Goal: Transaction & Acquisition: Purchase product/service

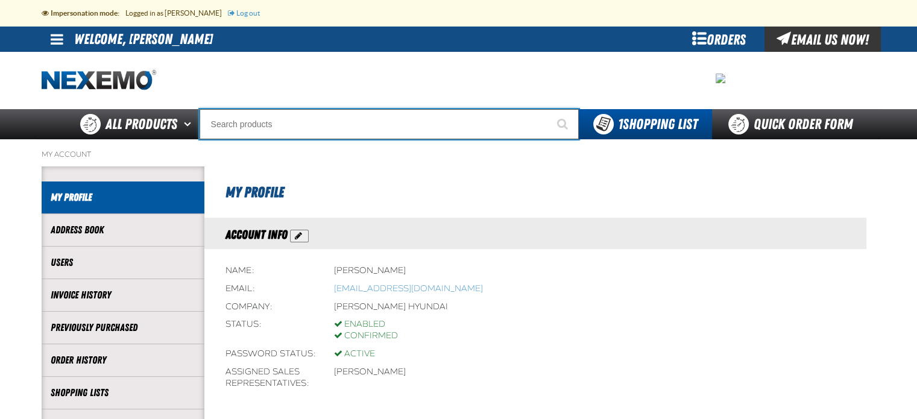
click at [319, 127] on input "Search" at bounding box center [388, 124] width 379 height 30
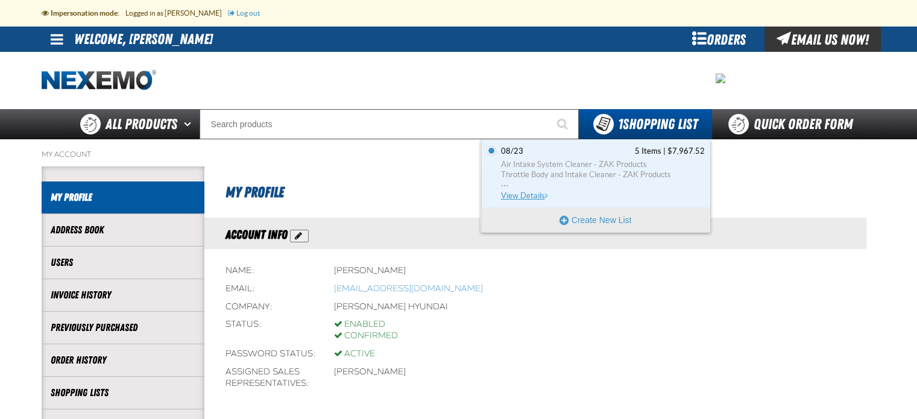
click at [609, 162] on span "Air Intake System Cleaner - ZAK Products" at bounding box center [603, 164] width 204 height 11
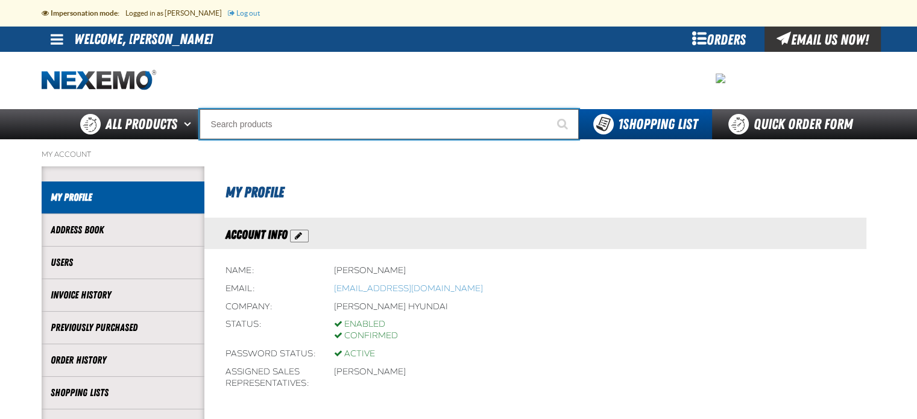
click at [241, 123] on input "Search" at bounding box center [388, 124] width 379 height 30
paste input "GENNB"
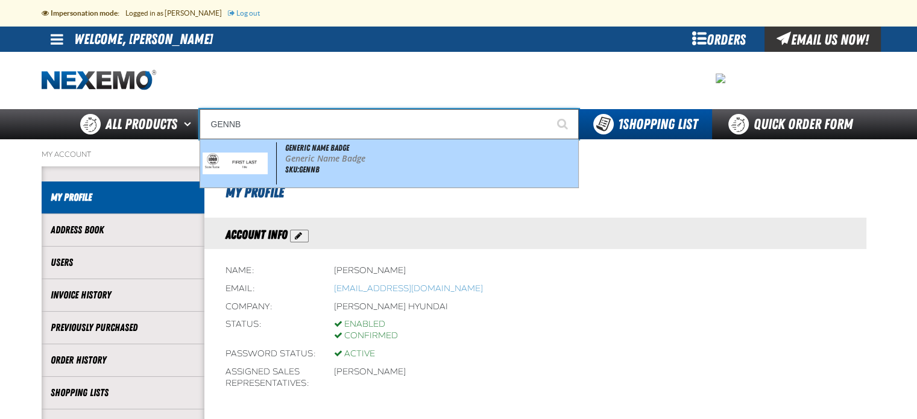
click at [301, 154] on p "Generic Name Badge" at bounding box center [430, 159] width 290 height 10
type input "Generic Name Badge"
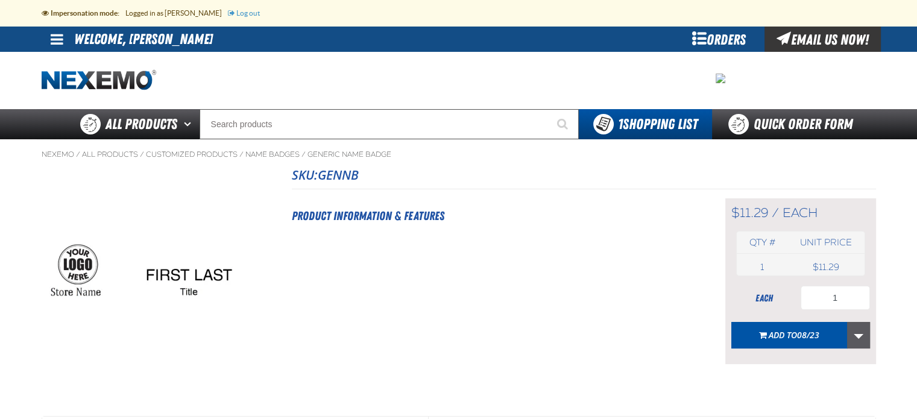
click at [859, 337] on link "More Actions" at bounding box center [858, 335] width 23 height 27
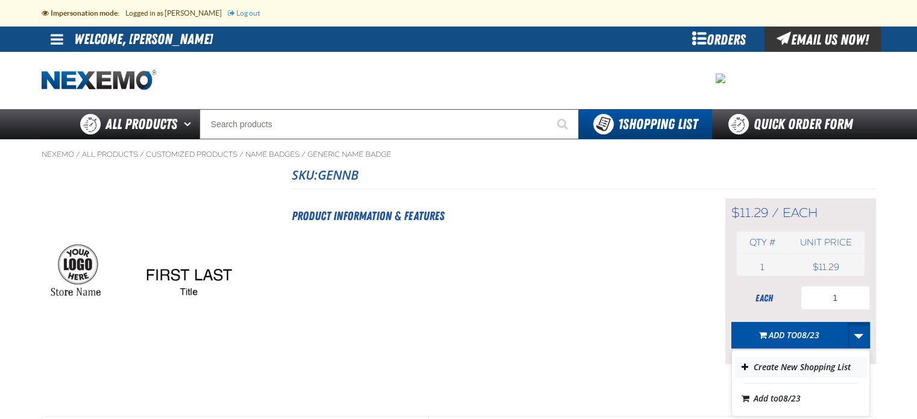
click at [830, 367] on button "Create New Shopping List" at bounding box center [800, 367] width 133 height 21
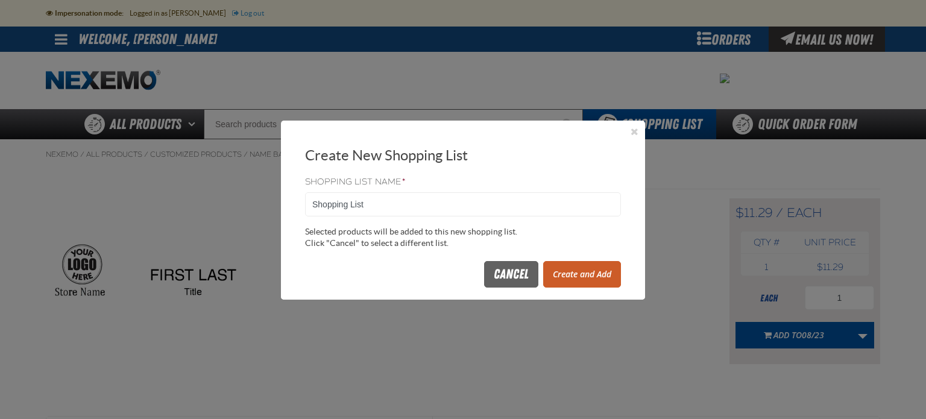
drag, startPoint x: 384, startPoint y: 198, endPoint x: 272, endPoint y: 190, distance: 111.8
type input "Name Badges"
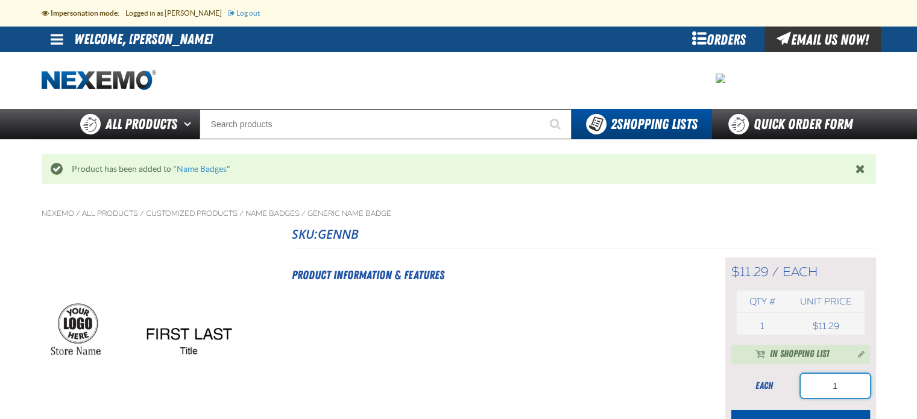
click at [851, 386] on input "1" at bounding box center [834, 386] width 69 height 24
type input "10"
click at [595, 372] on div "Product Information & Features" at bounding box center [493, 354] width 403 height 195
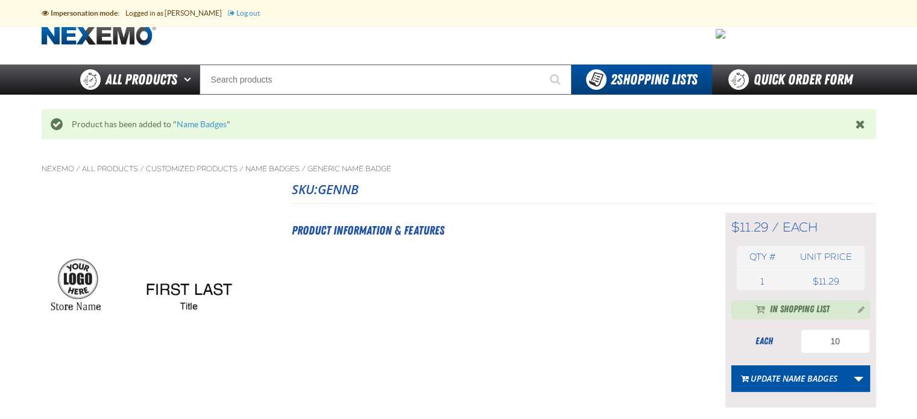
scroll to position [55, 0]
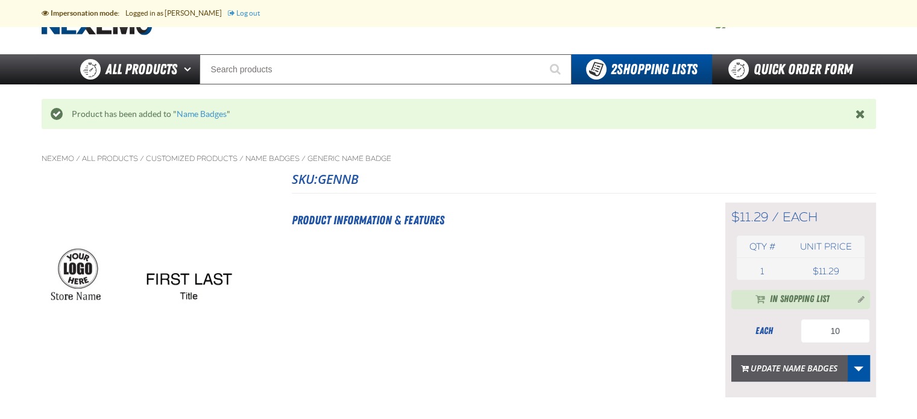
click at [818, 366] on button "Update Name Badges" at bounding box center [789, 368] width 116 height 27
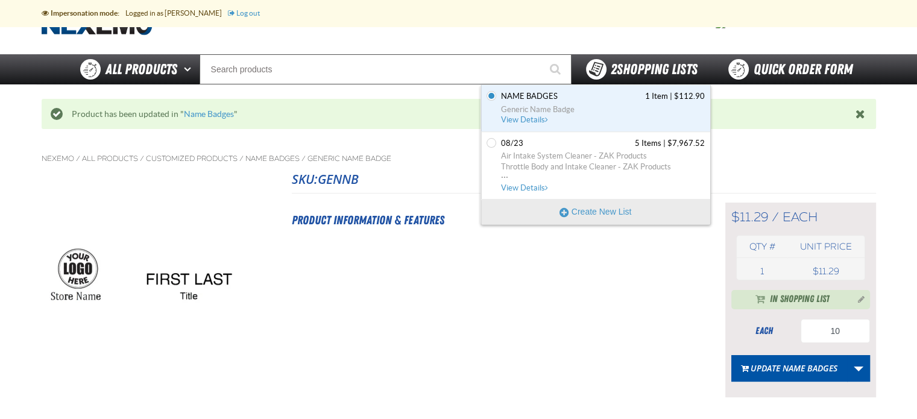
click at [625, 74] on span "2 Shopping Lists" at bounding box center [654, 69] width 87 height 17
click at [554, 104] on span "Generic Name Badge" at bounding box center [603, 109] width 204 height 11
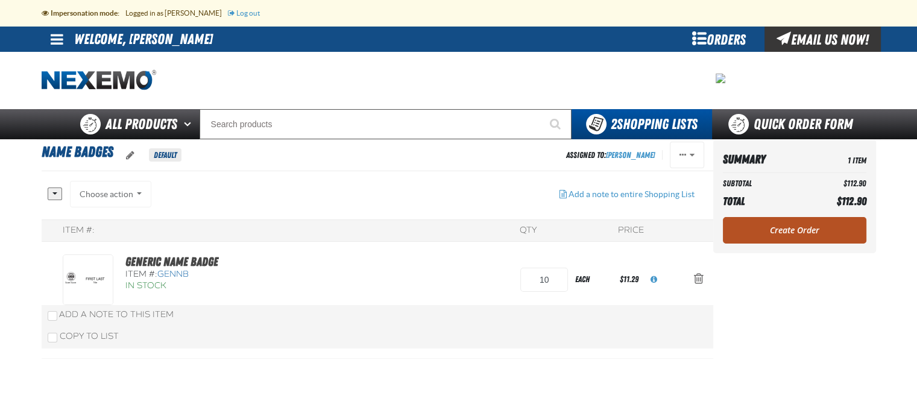
click at [783, 228] on link "Create Order" at bounding box center [794, 230] width 143 height 27
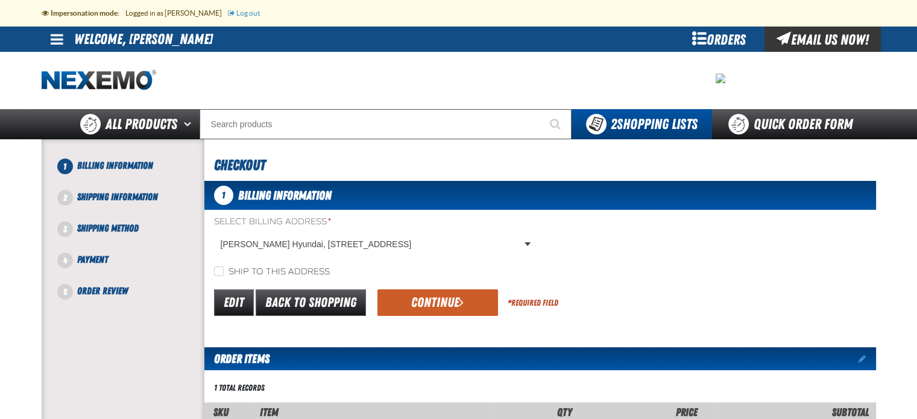
click at [441, 302] on button "Continue" at bounding box center [437, 302] width 121 height 27
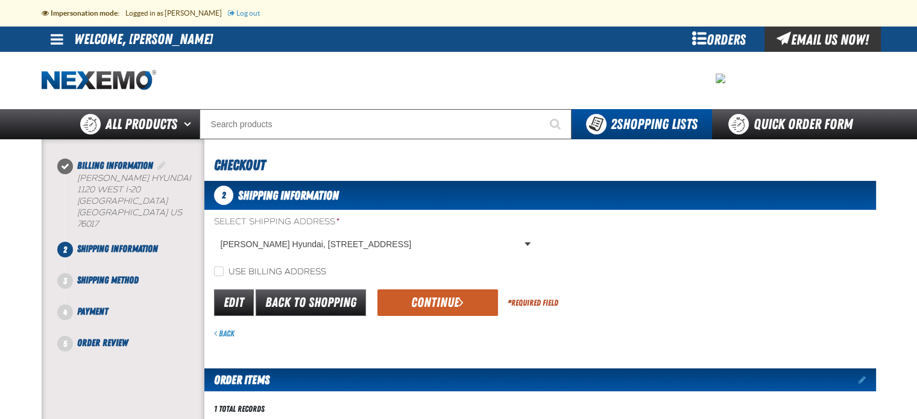
click at [448, 303] on button "Continue" at bounding box center [437, 302] width 121 height 27
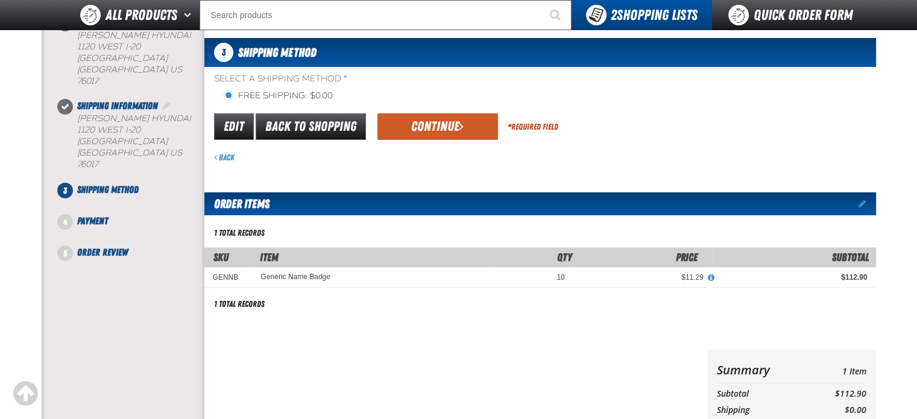
scroll to position [87, 0]
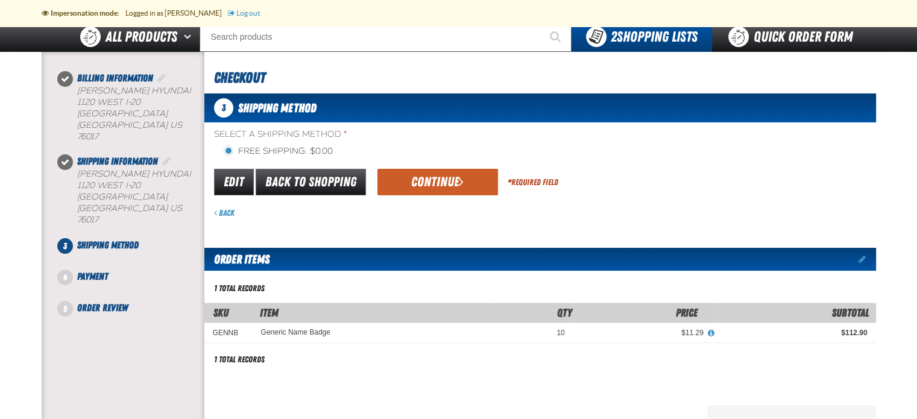
click at [438, 183] on button "Continue" at bounding box center [437, 182] width 121 height 27
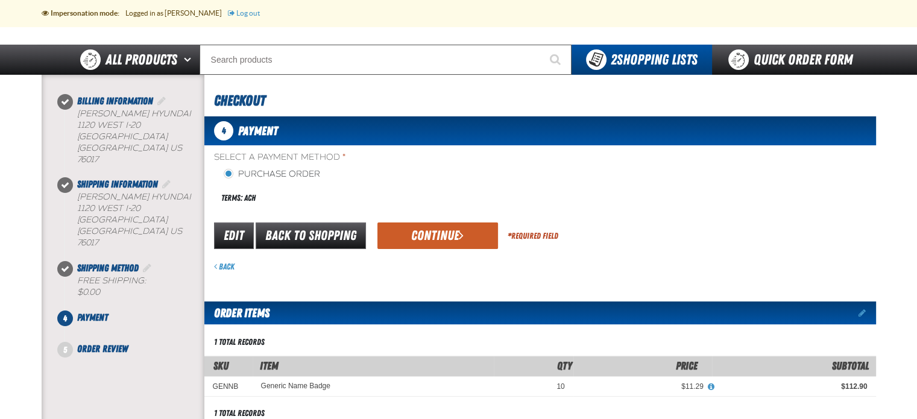
scroll to position [62, 0]
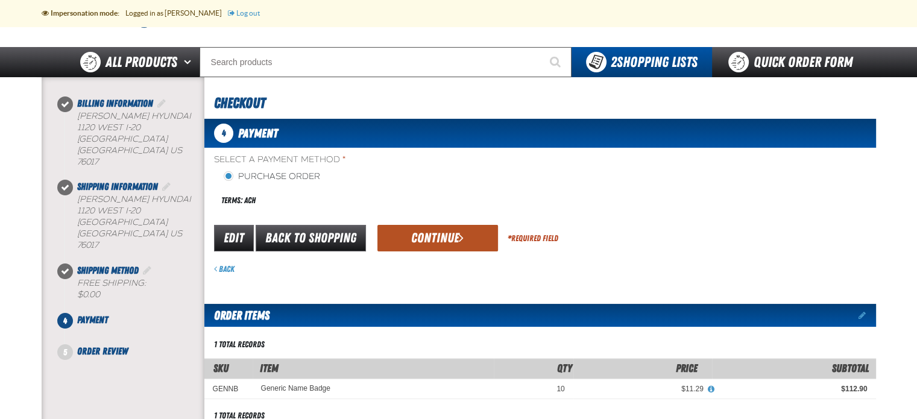
click at [438, 238] on button "Continue" at bounding box center [437, 238] width 121 height 27
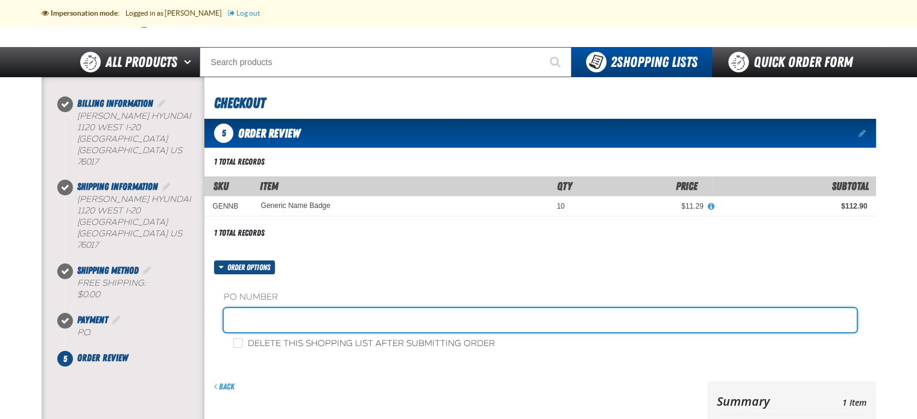
click at [257, 325] on input "text" at bounding box center [540, 320] width 633 height 24
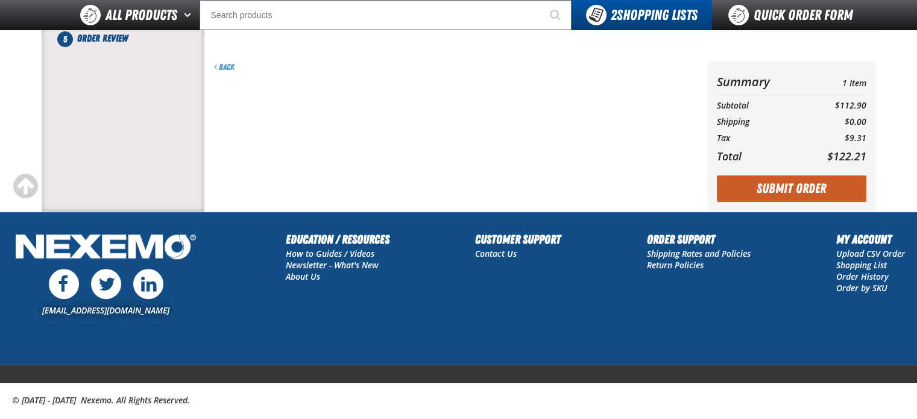
scroll to position [375, 0]
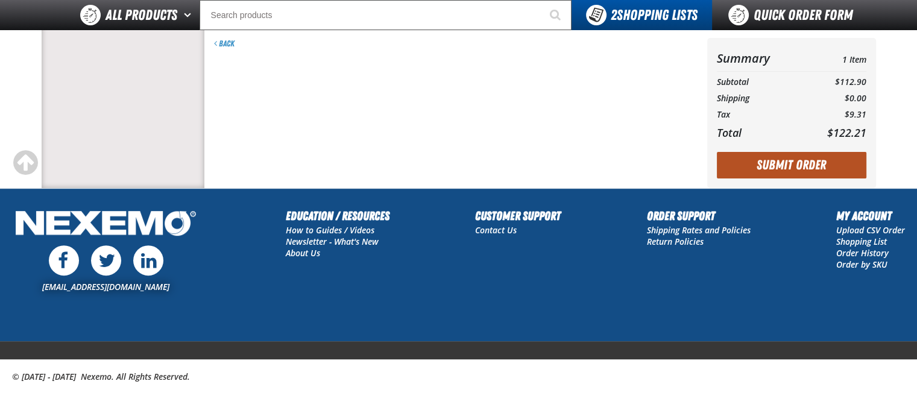
type input "2nd Name Badge (MP)"
click at [776, 166] on button "Submit Order" at bounding box center [791, 165] width 149 height 27
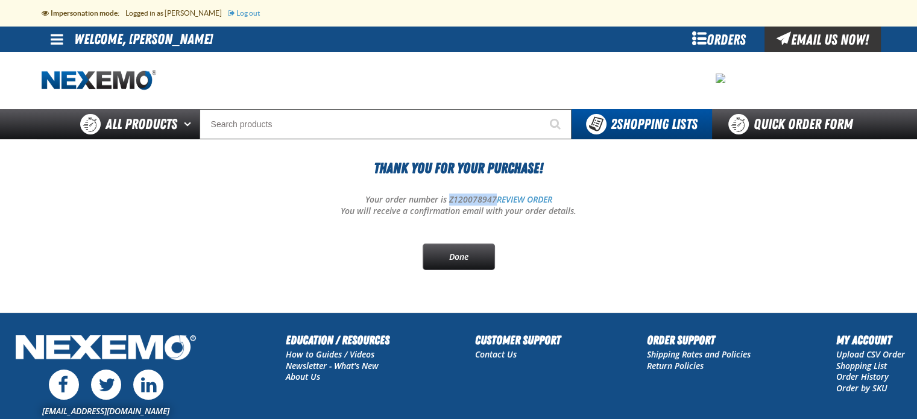
drag, startPoint x: 493, startPoint y: 197, endPoint x: 448, endPoint y: 191, distance: 45.0
click at [448, 191] on div "Thank You For Your Purchase! Your order number is Z120078947 REVIEW ORDER You w…" at bounding box center [459, 213] width 834 height 113
copy p "Z120078947"
